Goal: Task Accomplishment & Management: Use online tool/utility

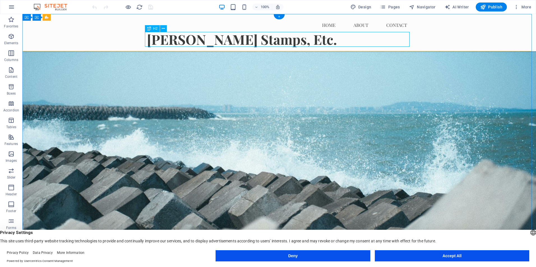
click at [310, 40] on div "Murphy's Stamps, Etc." at bounding box center [279, 39] width 264 height 15
click at [278, 39] on div "Murphy's Stamps, Etc." at bounding box center [279, 39] width 264 height 15
click at [278, 39] on div "[PERSON_NAME] Stamps, Etc." at bounding box center [279, 39] width 264 height 15
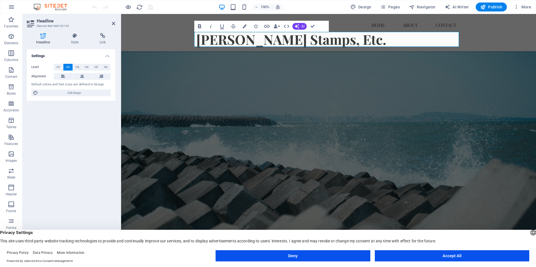
click at [199, 27] on icon "button" at bounding box center [199, 26] width 7 height 7
click at [241, 26] on button "Colors" at bounding box center [244, 26] width 11 height 11
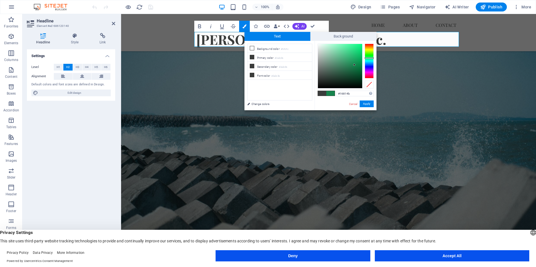
type input "#15804a"
drag, startPoint x: 352, startPoint y: 71, endPoint x: 354, endPoint y: 66, distance: 5.8
click at [354, 66] on div at bounding box center [340, 66] width 44 height 44
click at [368, 104] on button "Apply" at bounding box center [366, 104] width 14 height 7
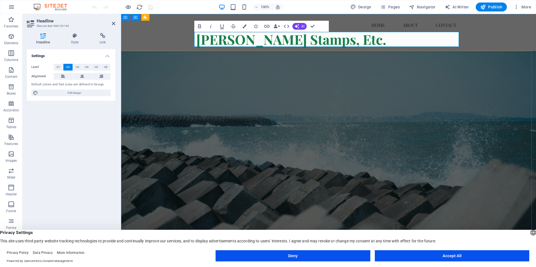
click at [376, 42] on h2 "[PERSON_NAME] Stamps, Etc." at bounding box center [328, 39] width 264 height 15
click at [487, 8] on span "Publish" at bounding box center [491, 7] width 22 height 6
checkbox input "false"
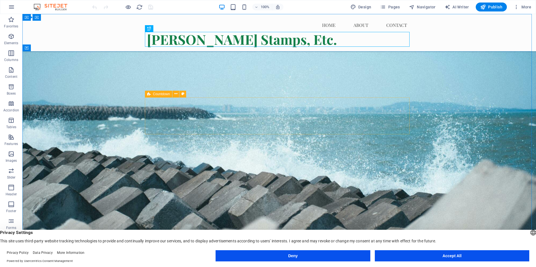
click at [150, 95] on icon at bounding box center [149, 94] width 4 height 7
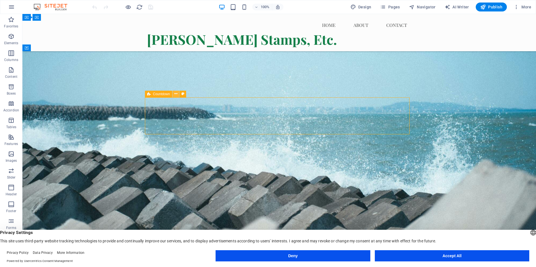
click at [175, 94] on icon at bounding box center [175, 94] width 3 height 6
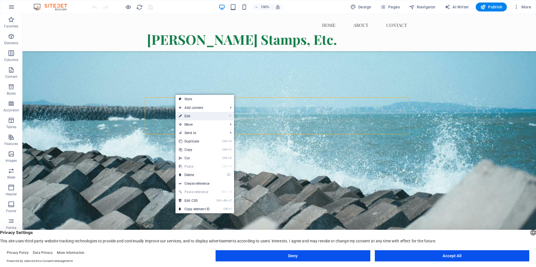
click at [183, 116] on link "⏎ Edit" at bounding box center [194, 116] width 38 height 8
